Goal: Navigation & Orientation: Find specific page/section

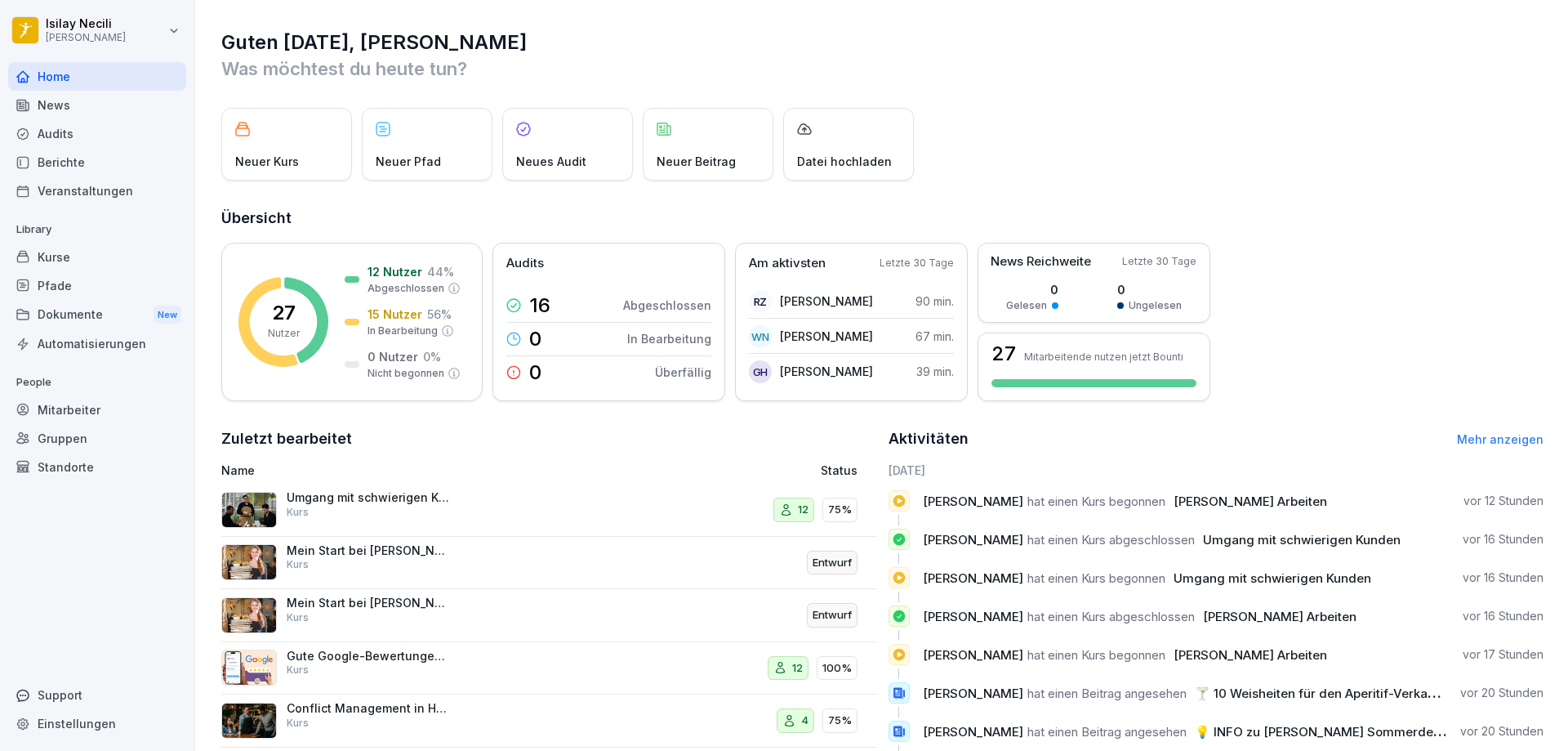
click at [61, 108] on div "News" at bounding box center [97, 104] width 178 height 29
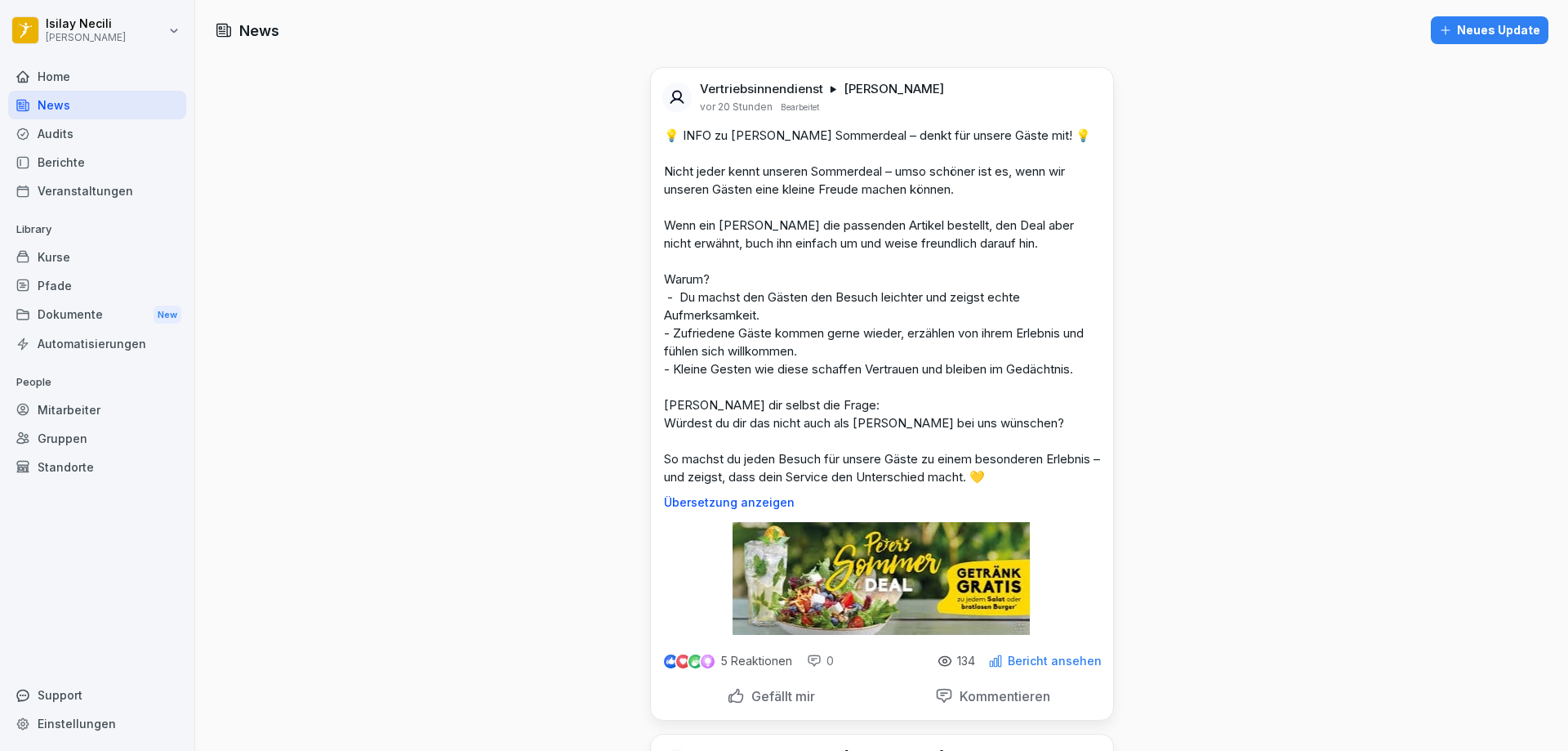
click at [51, 72] on div "Home" at bounding box center [97, 76] width 178 height 29
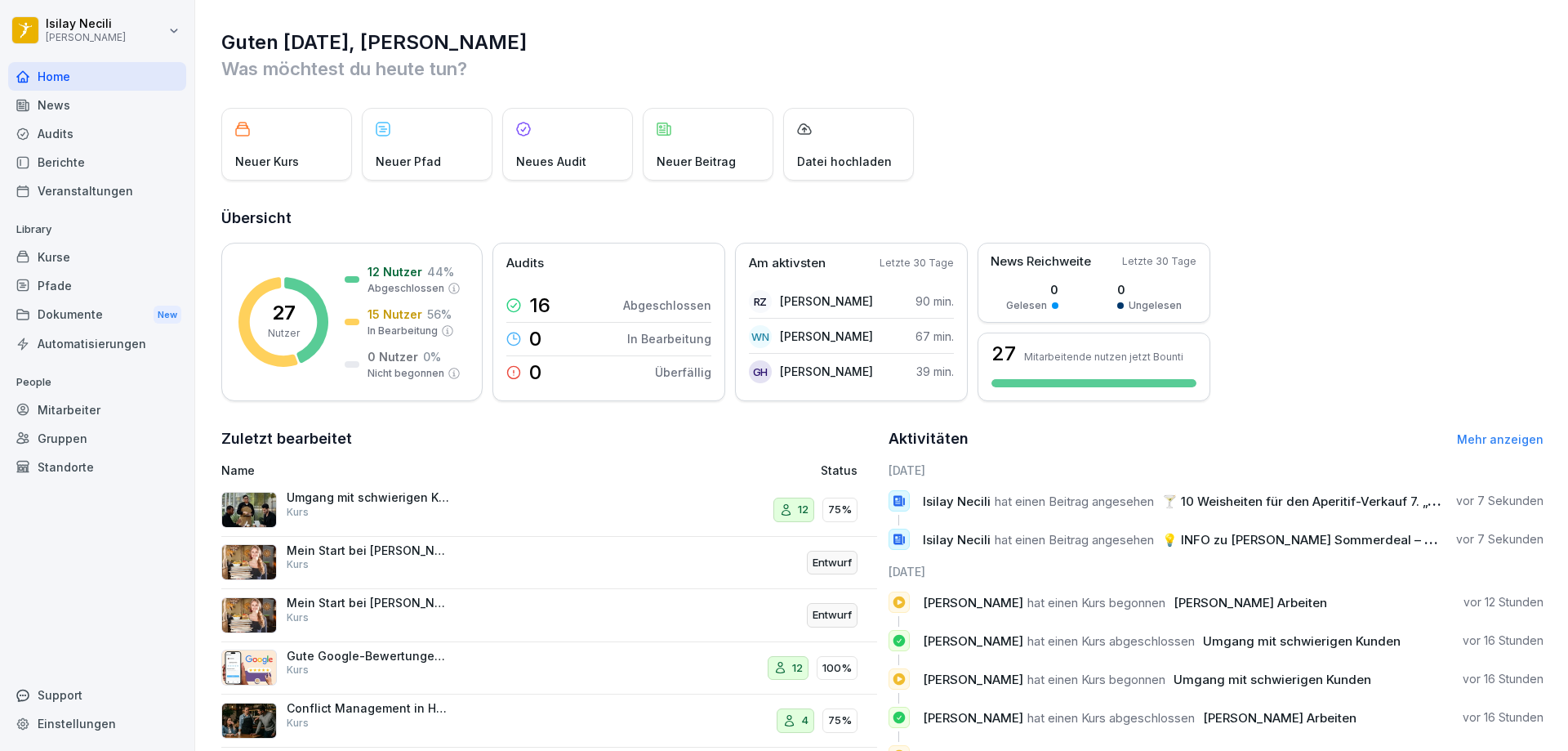
click at [61, 257] on div "Kurse" at bounding box center [97, 256] width 178 height 29
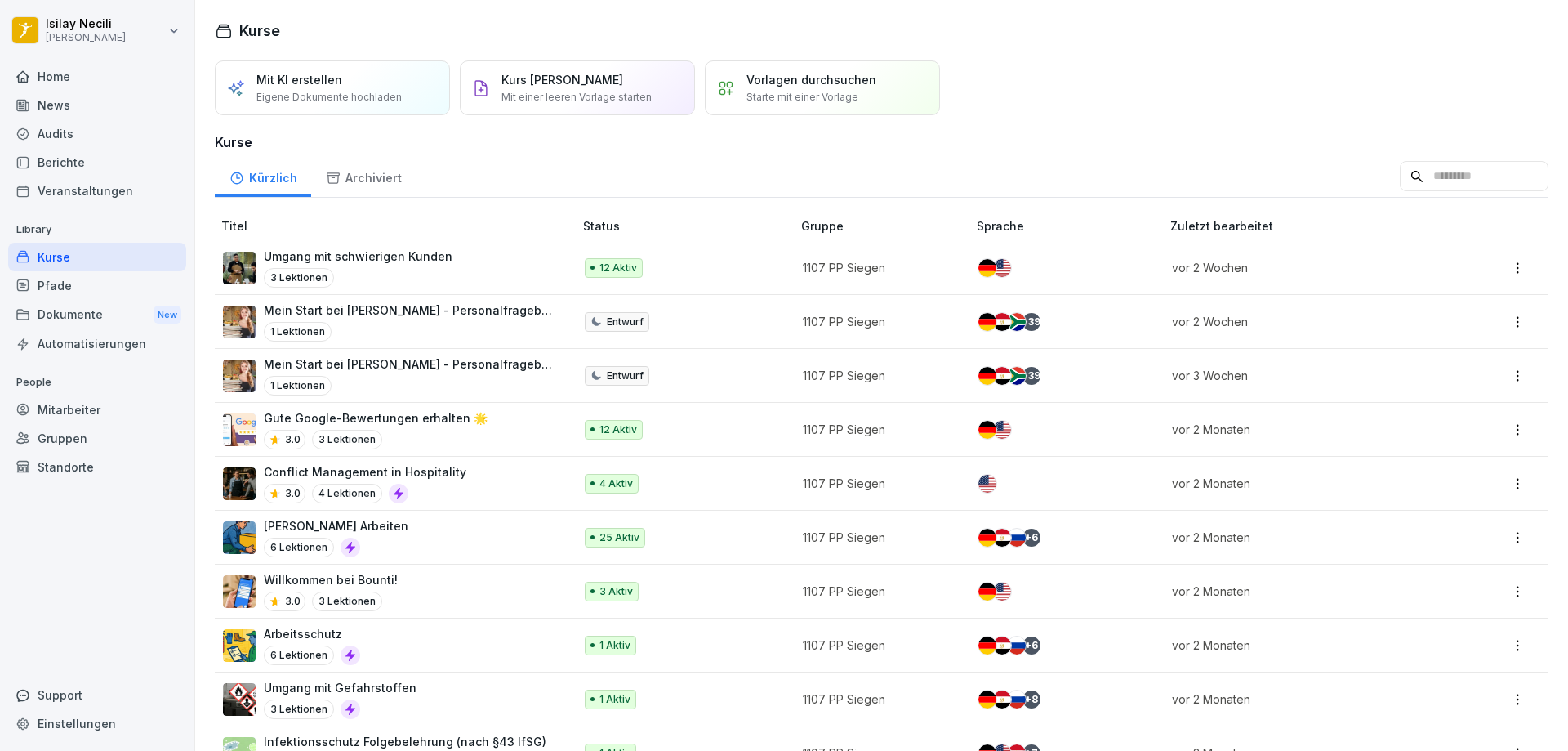
click at [74, 283] on div "Pfade" at bounding box center [97, 285] width 178 height 29
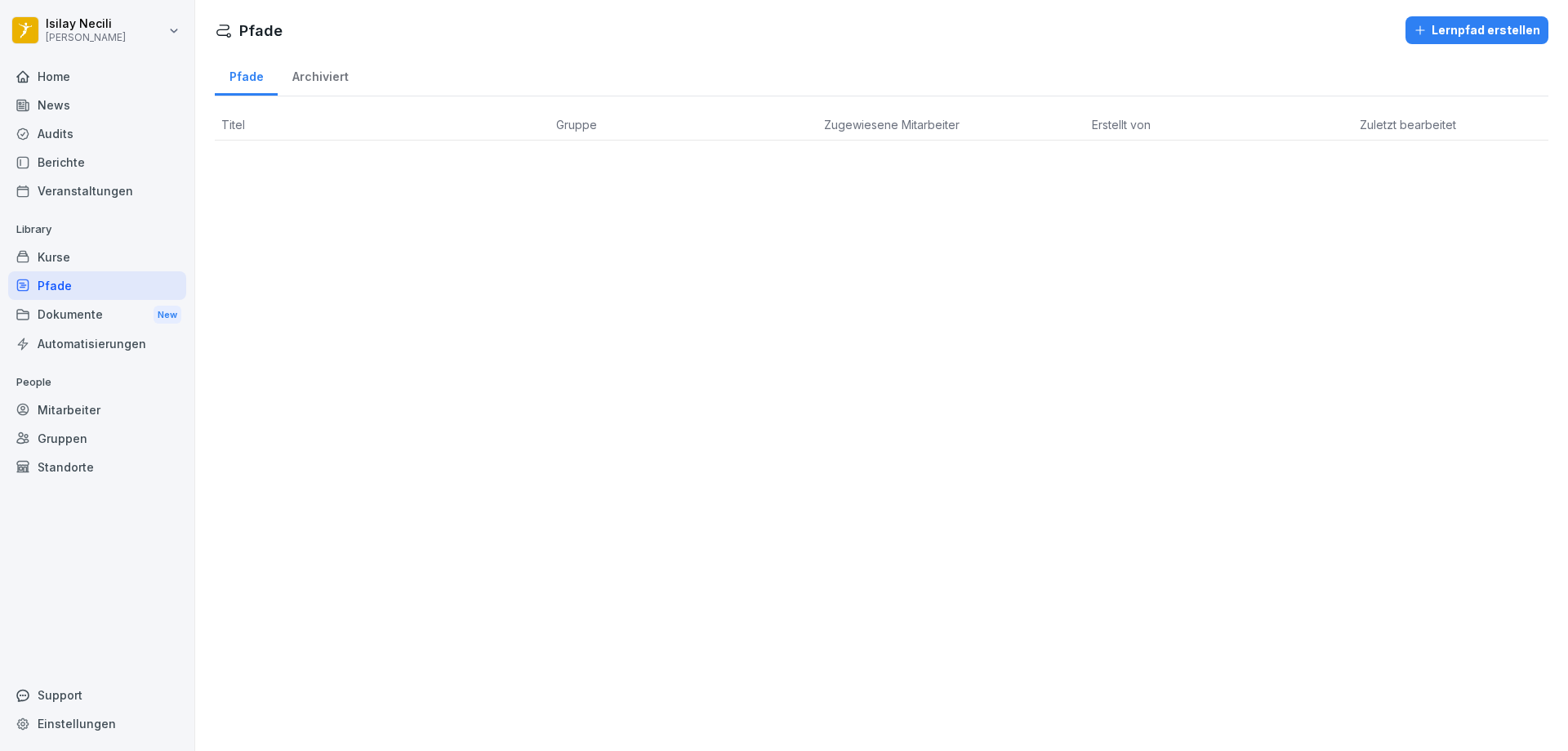
click at [65, 314] on div "Dokumente New" at bounding box center [97, 315] width 178 height 30
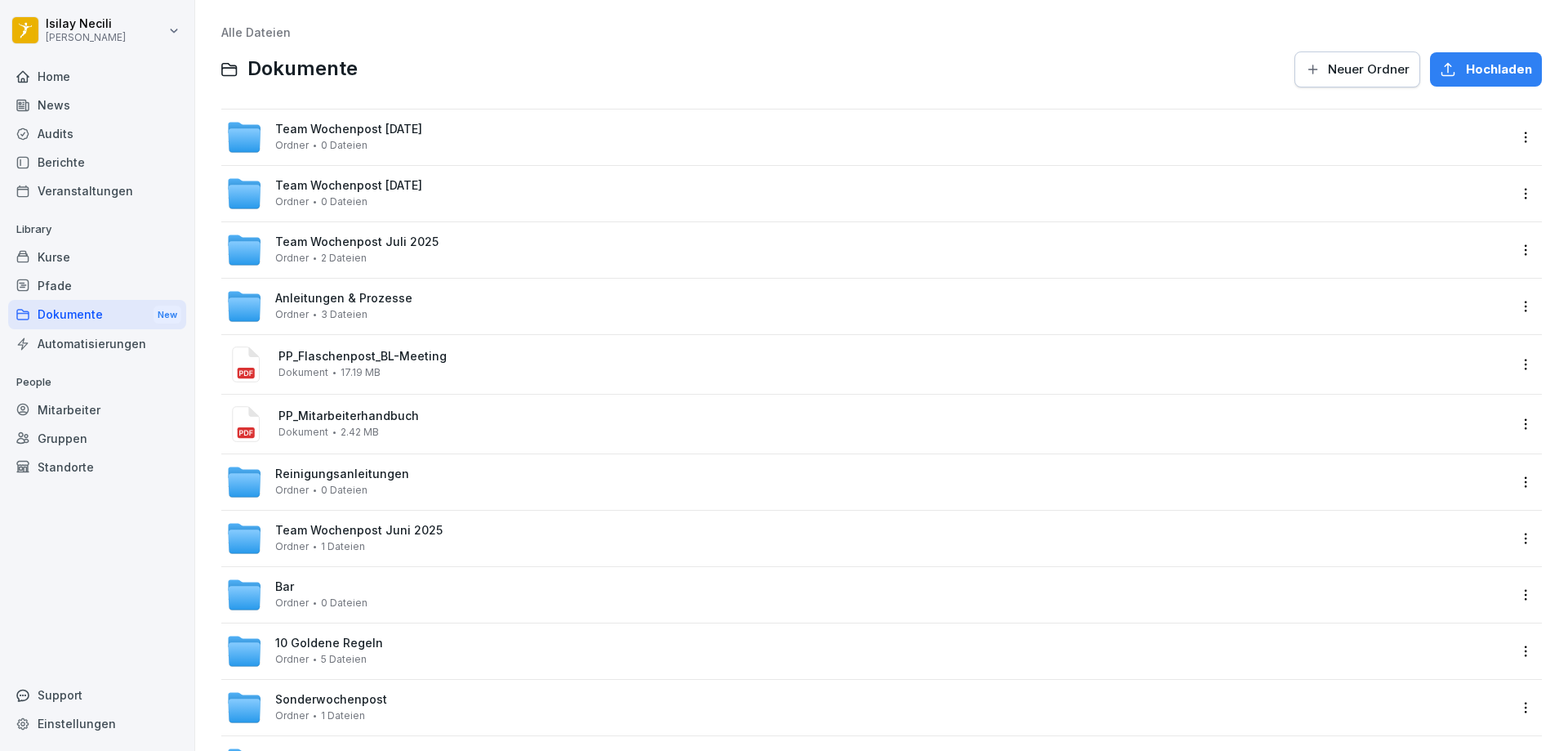
click at [89, 418] on div "Mitarbeiter" at bounding box center [97, 410] width 178 height 29
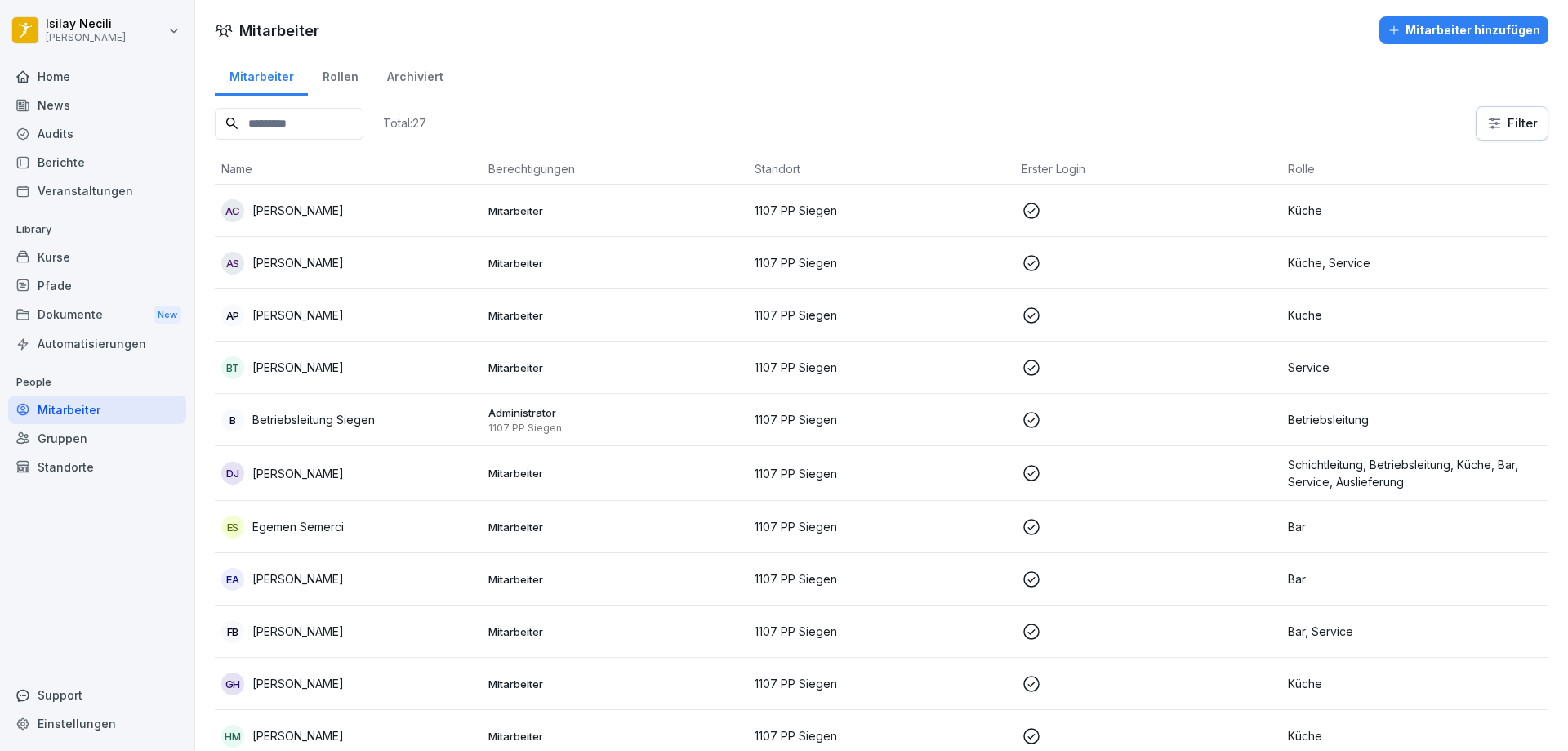
click at [60, 103] on div "News" at bounding box center [97, 104] width 178 height 29
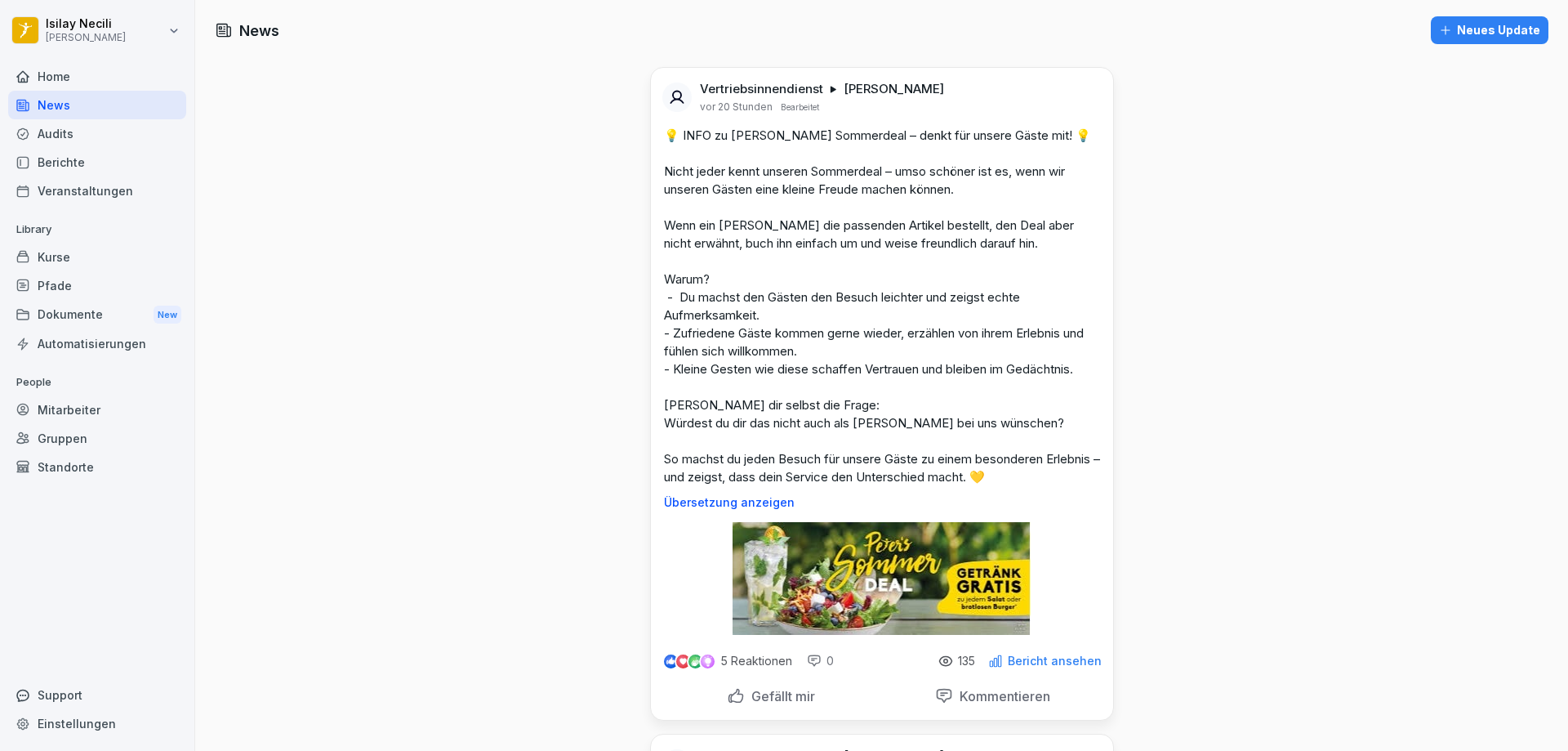
click at [54, 129] on div "Audits" at bounding box center [97, 133] width 178 height 29
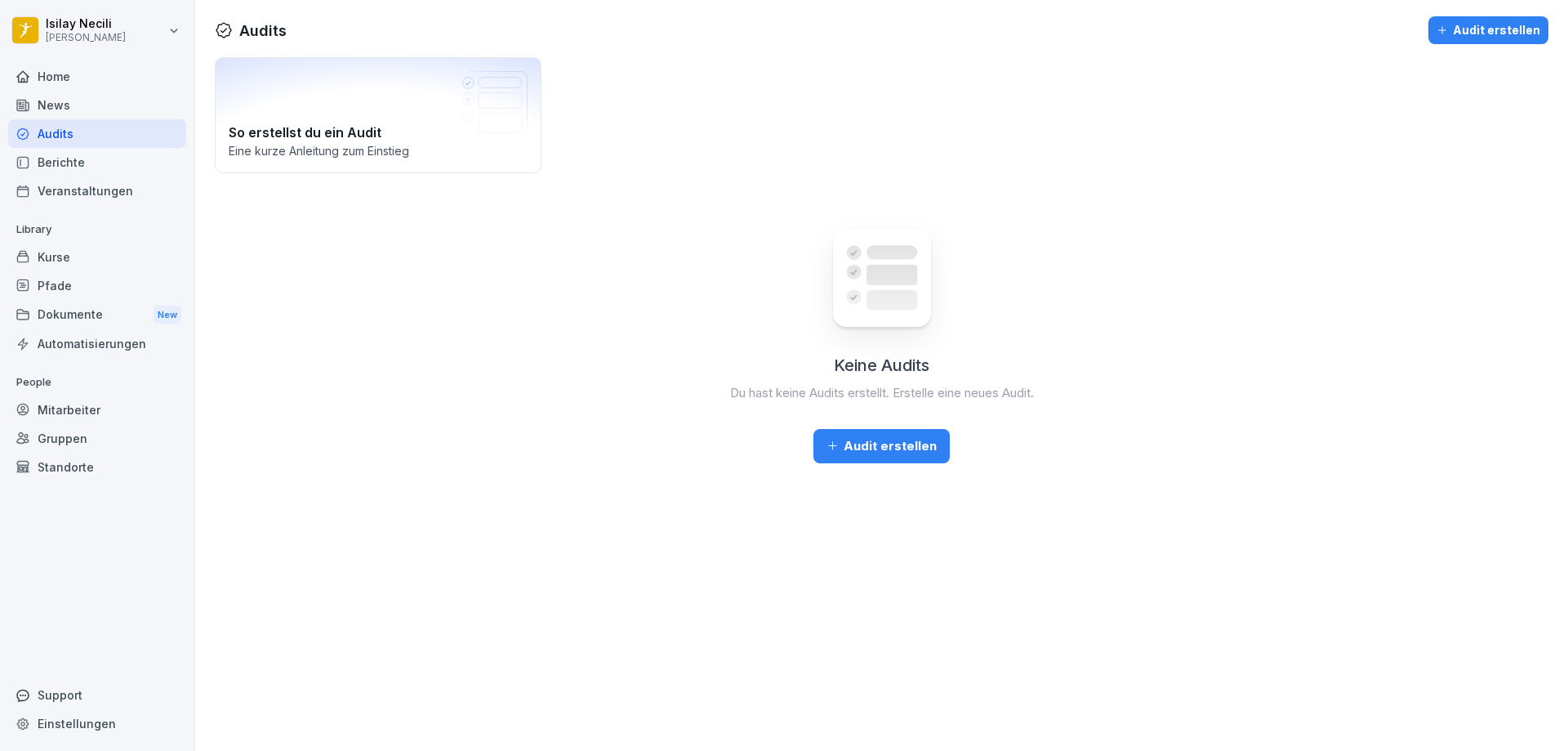
click at [60, 161] on div "Berichte" at bounding box center [97, 162] width 178 height 29
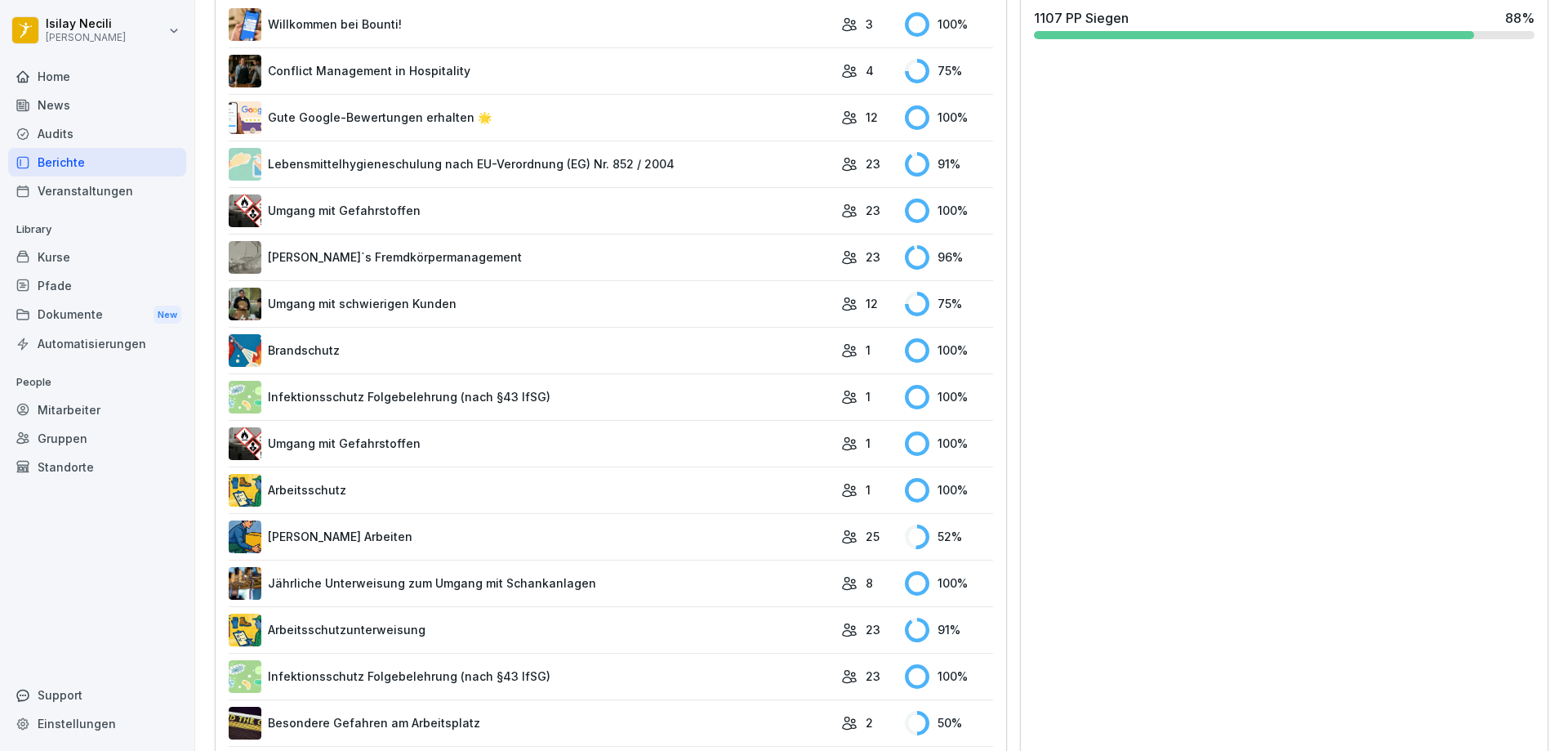
scroll to position [455, 0]
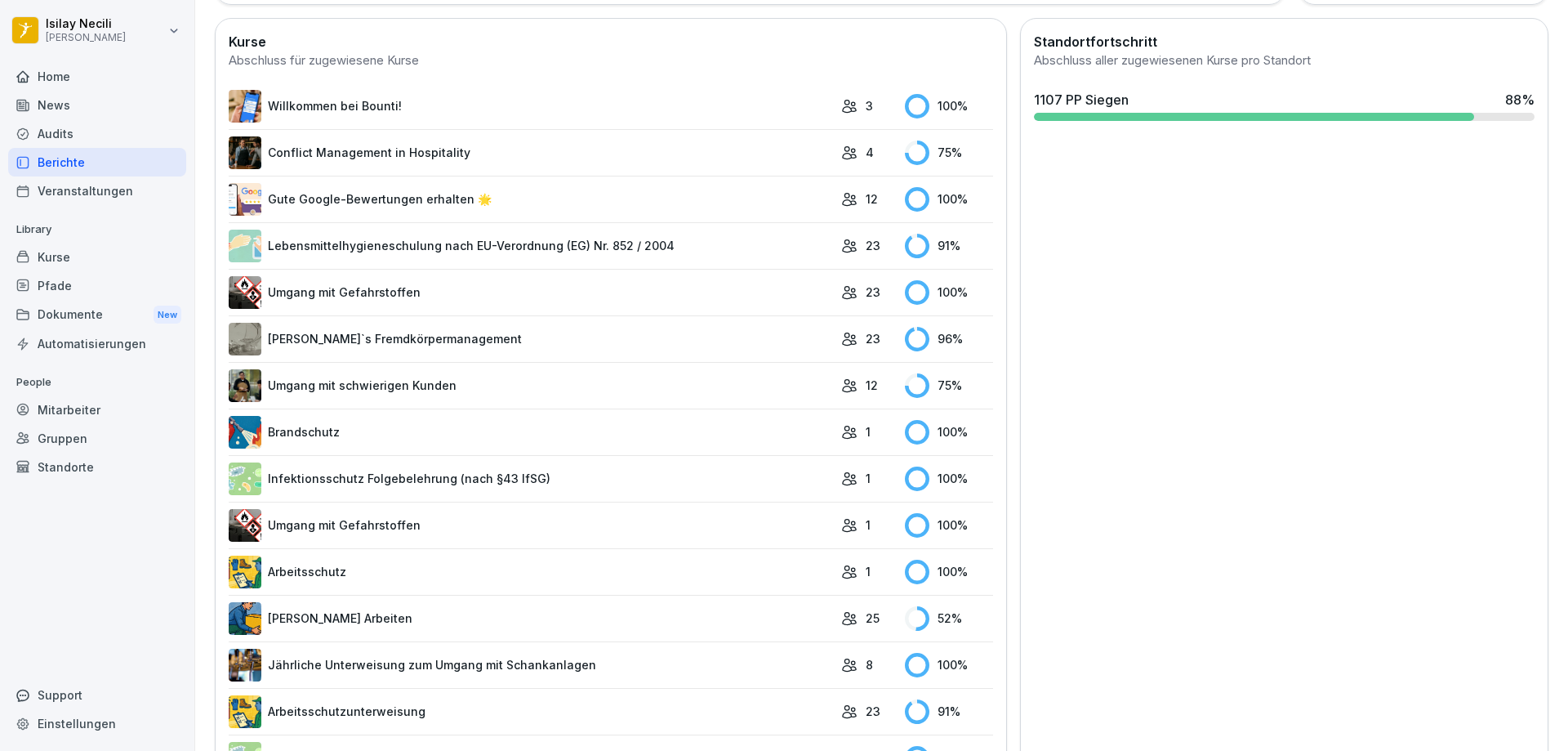
click at [612, 243] on link "Lebensmittelhygieneschulung nach EU-Verordnung (EG) Nr. 852 / 2004" at bounding box center [531, 246] width 605 height 32
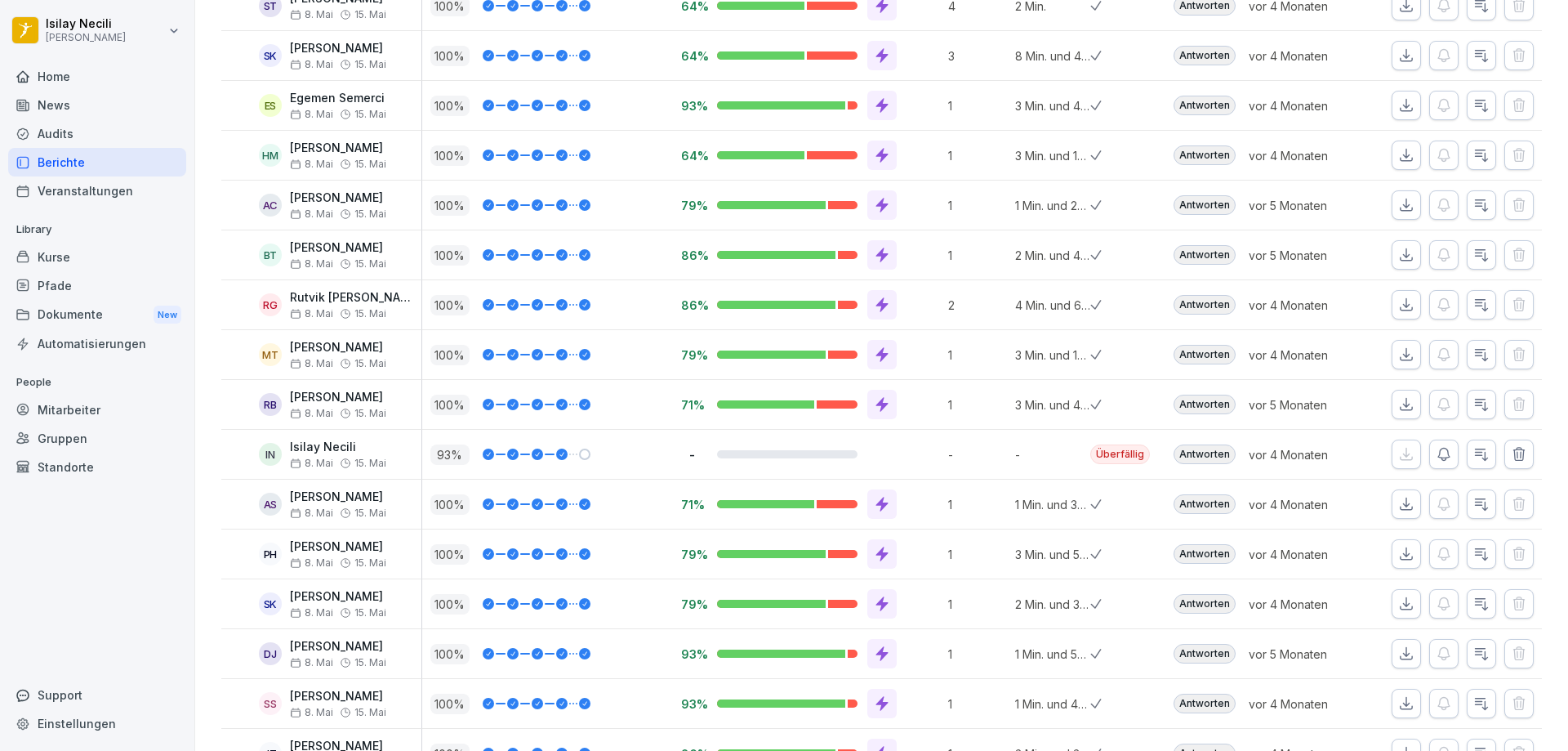
scroll to position [585, 0]
click at [1514, 452] on icon "button" at bounding box center [1519, 452] width 11 height 12
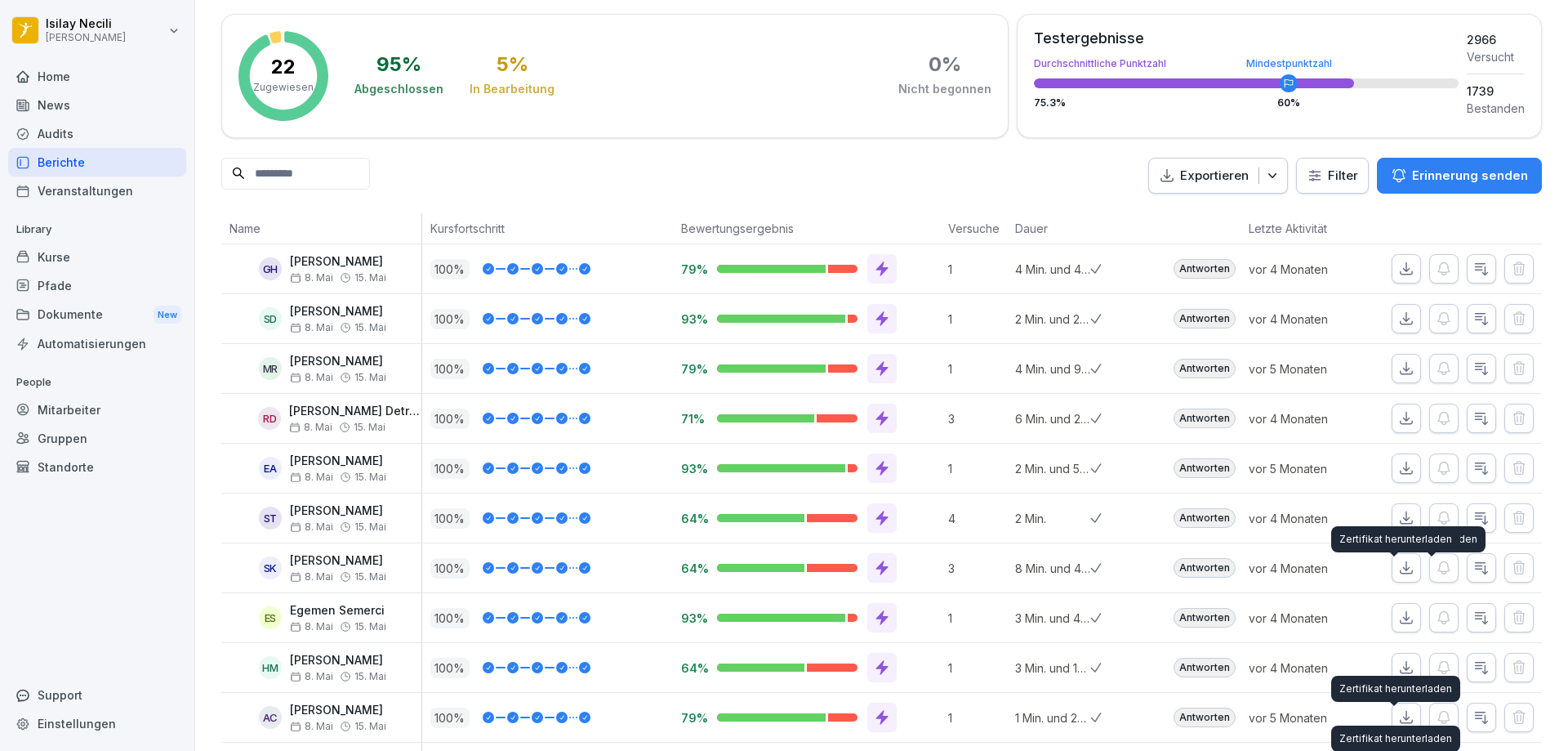
scroll to position [0, 0]
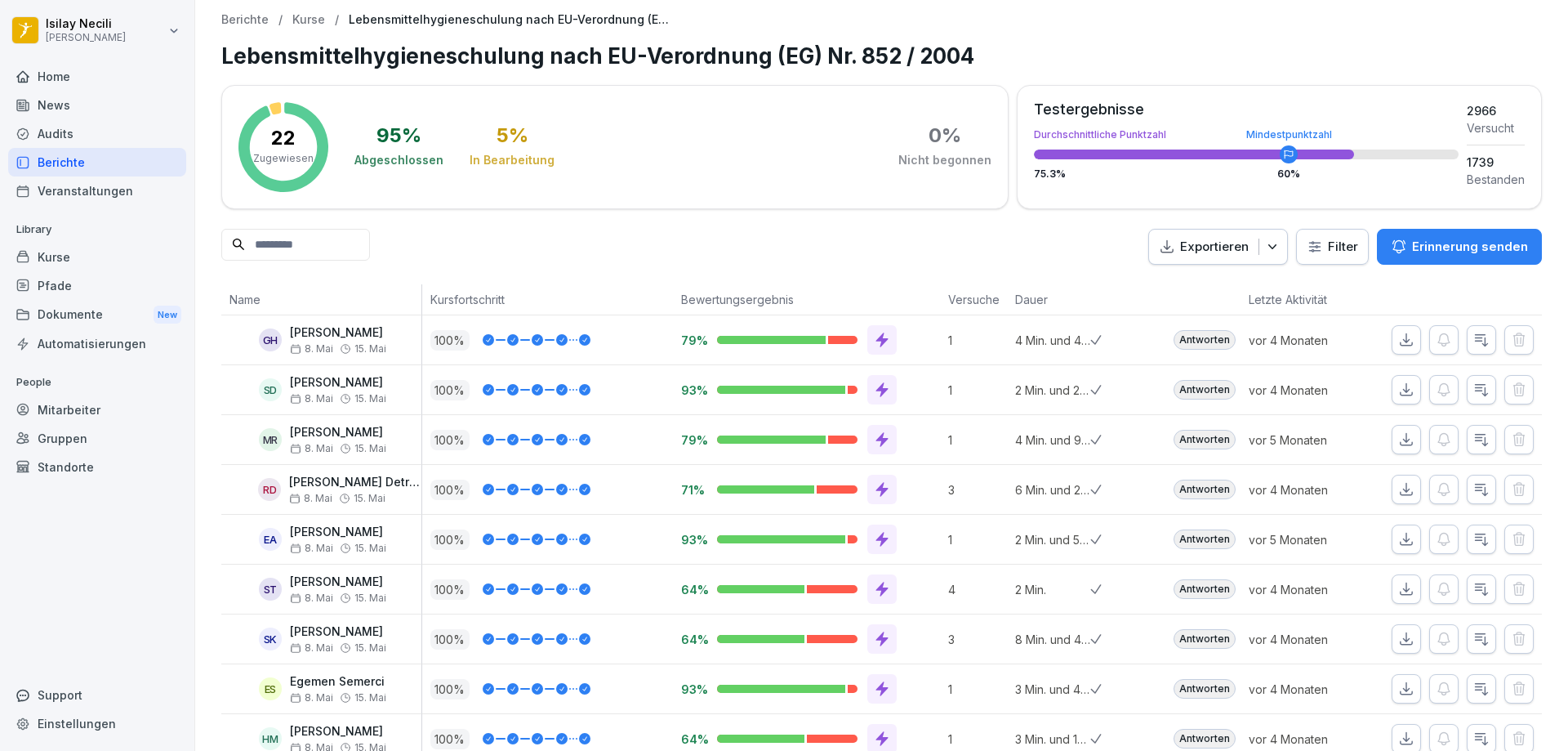
click at [57, 132] on div "Audits" at bounding box center [97, 133] width 178 height 29
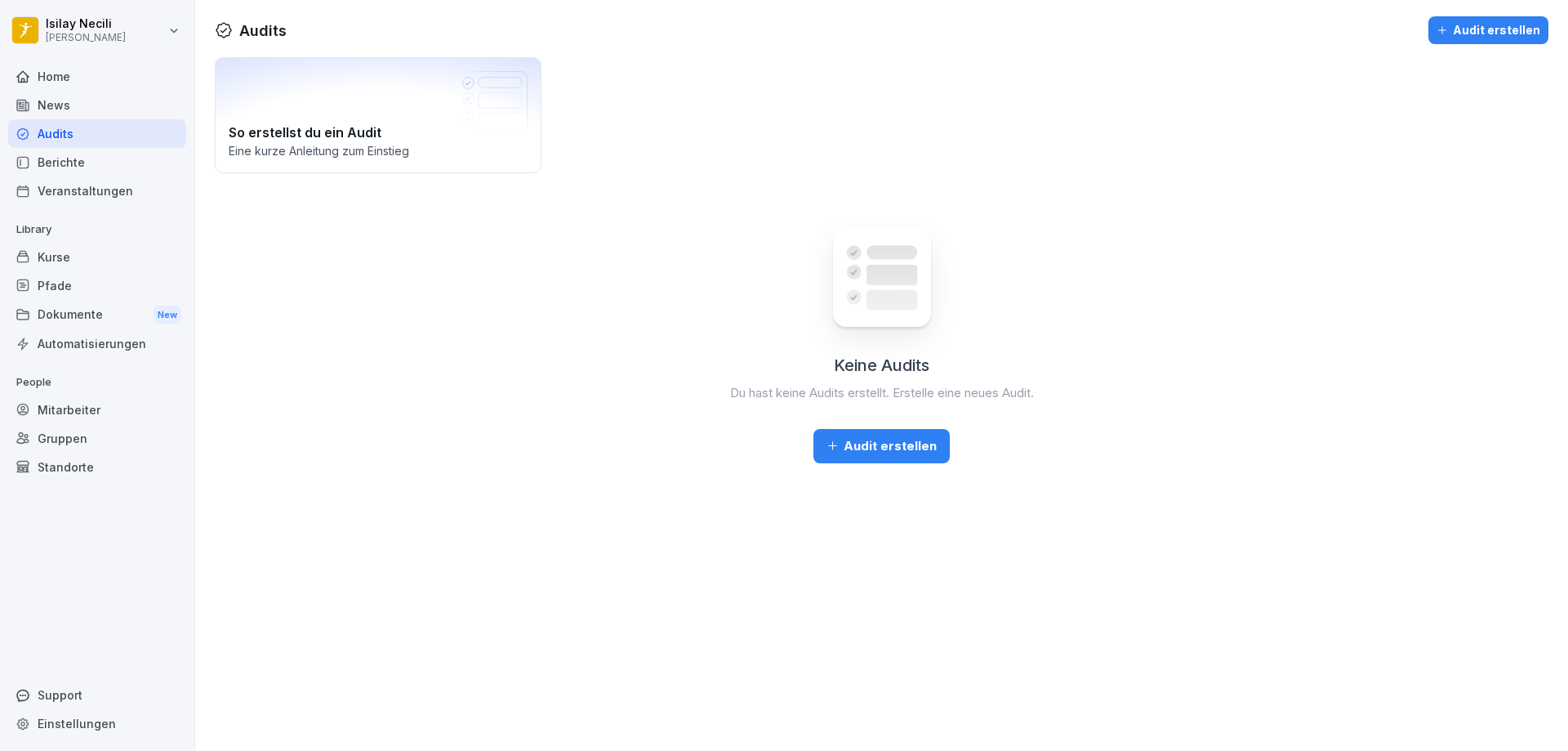
click at [58, 77] on div "Home" at bounding box center [97, 76] width 178 height 29
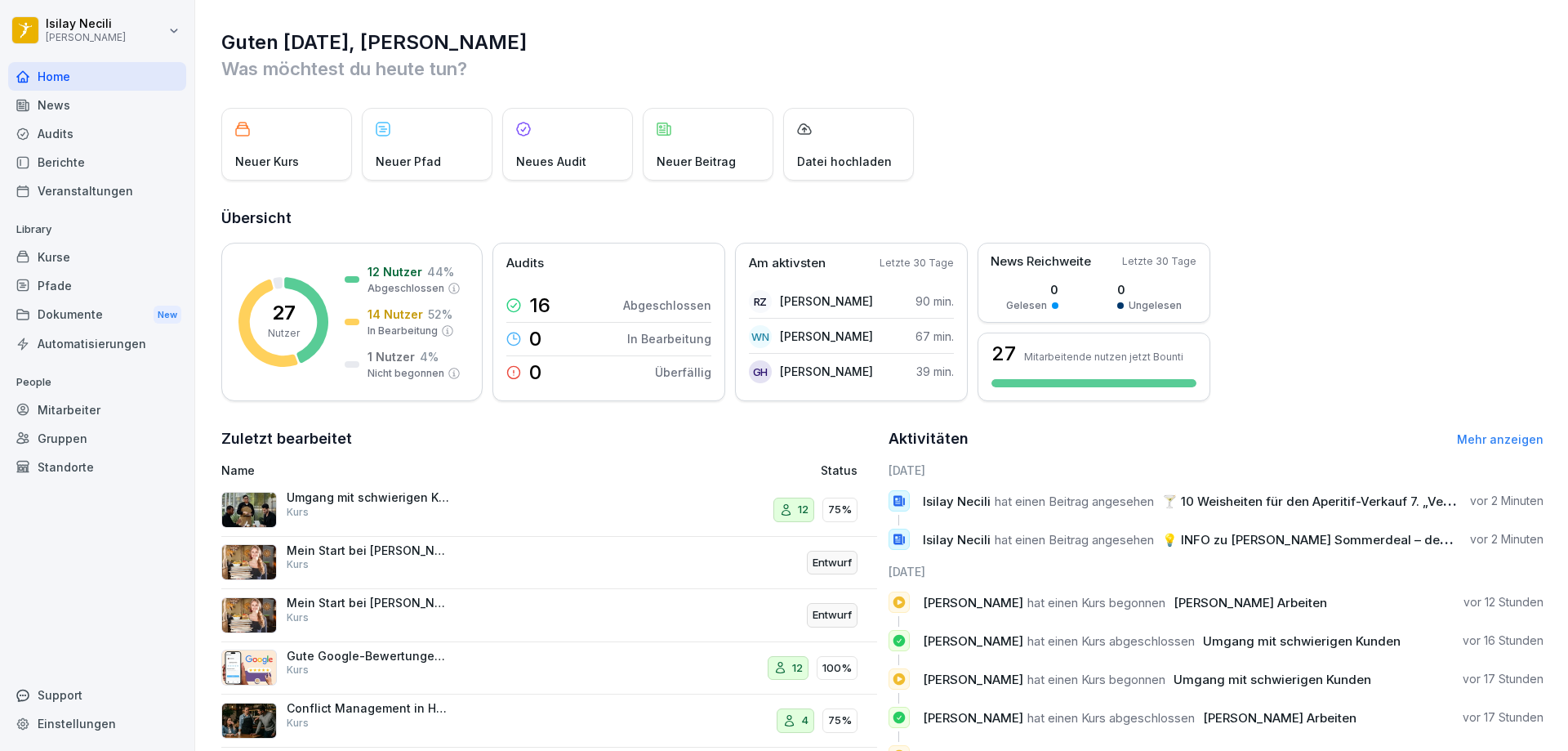
click at [61, 165] on div "Berichte" at bounding box center [97, 162] width 178 height 29
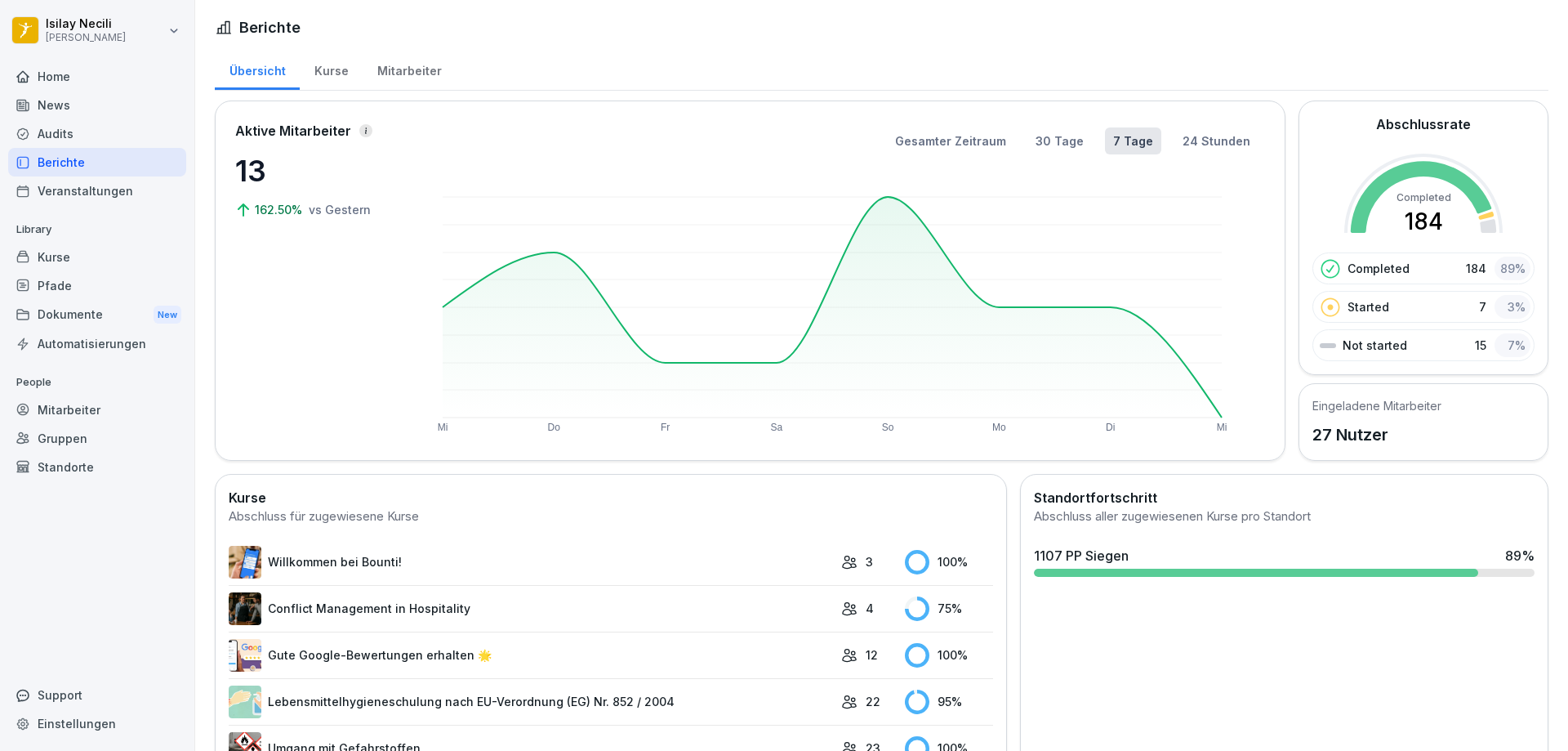
scroll to position [619, 0]
